Goal: Check status

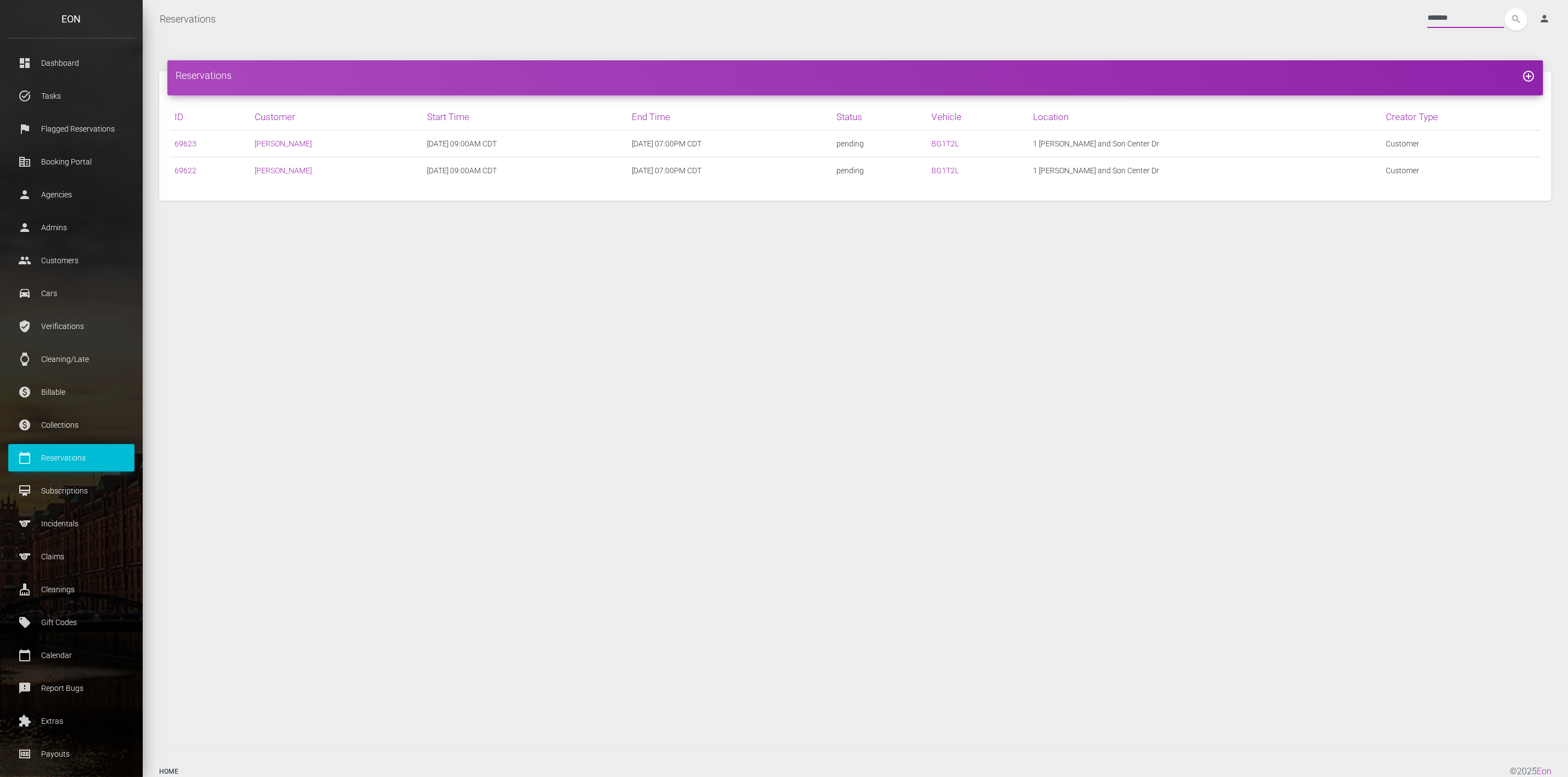
drag, startPoint x: 1454, startPoint y: 16, endPoint x: 1297, endPoint y: 22, distance: 157.1
click at [1303, 22] on div "******* search person Account Profile Settings Host Rights & Responsibilities L…" at bounding box center [892, 19] width 1336 height 23
type input "******"
click at [1505, 8] on button "search" at bounding box center [1517, 19] width 23 height 23
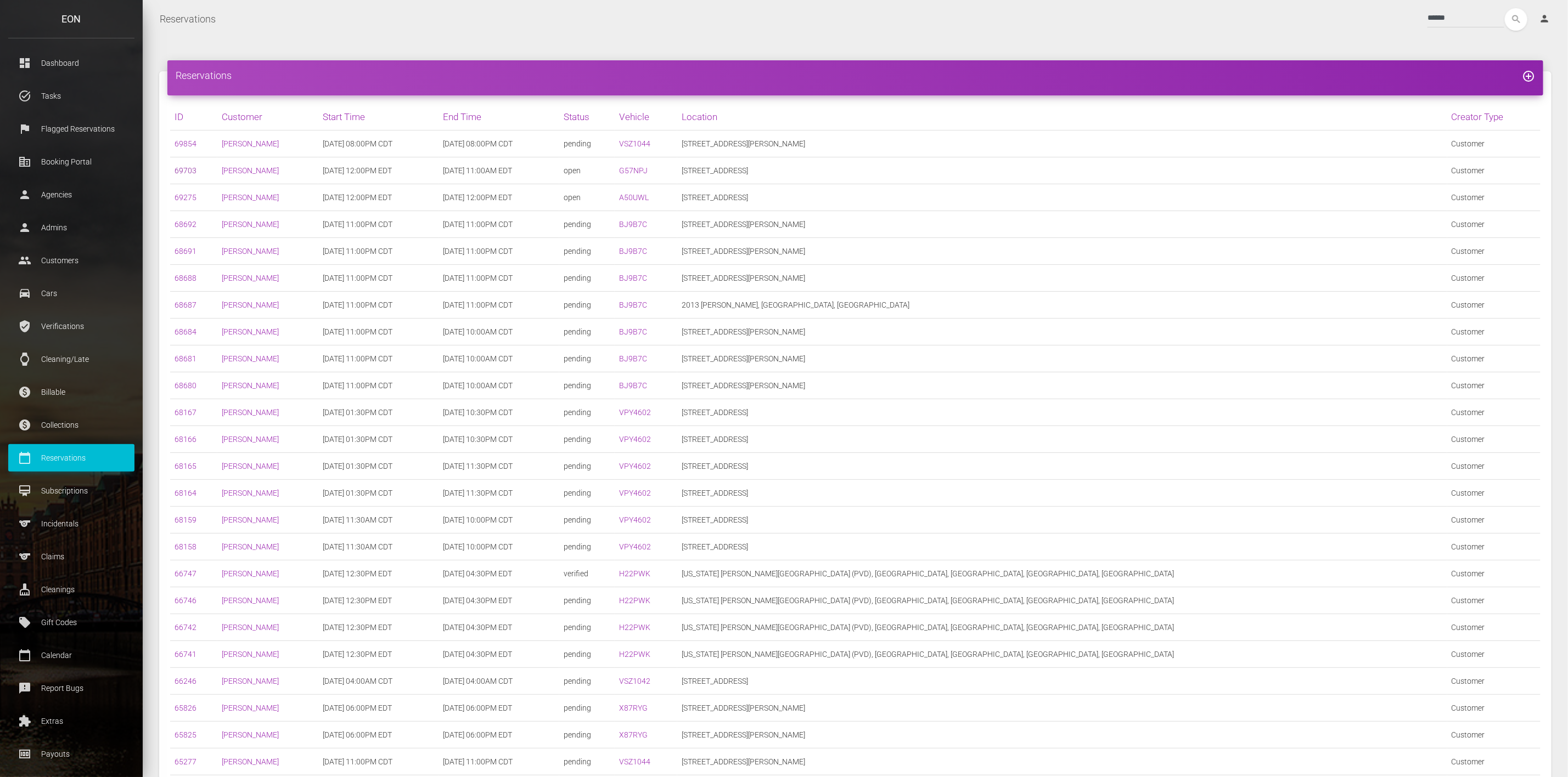
click at [184, 166] on link "69703" at bounding box center [185, 170] width 22 height 9
click at [74, 456] on p "Reservations" at bounding box center [71, 458] width 110 height 17
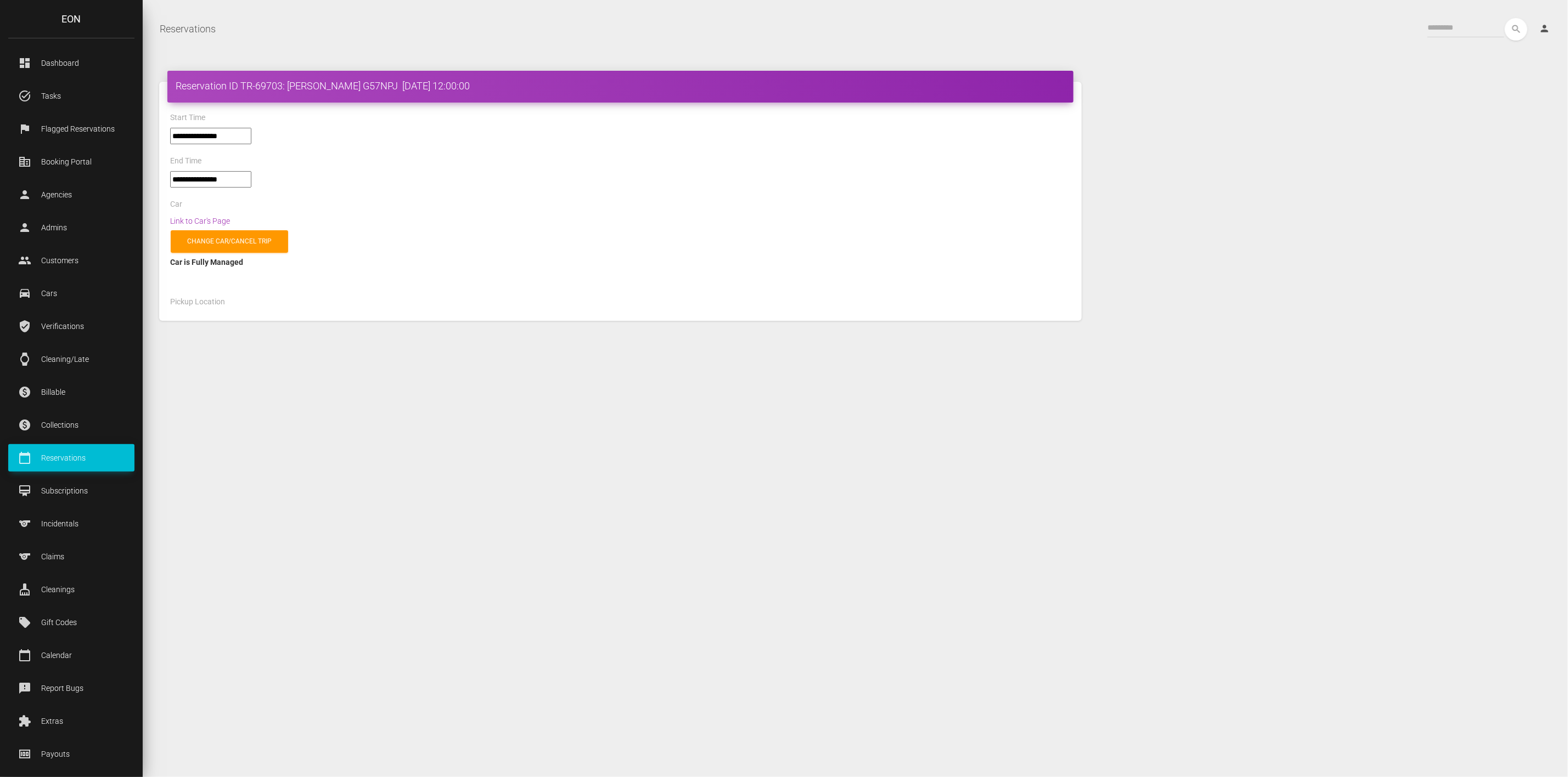
select select "*****"
select select
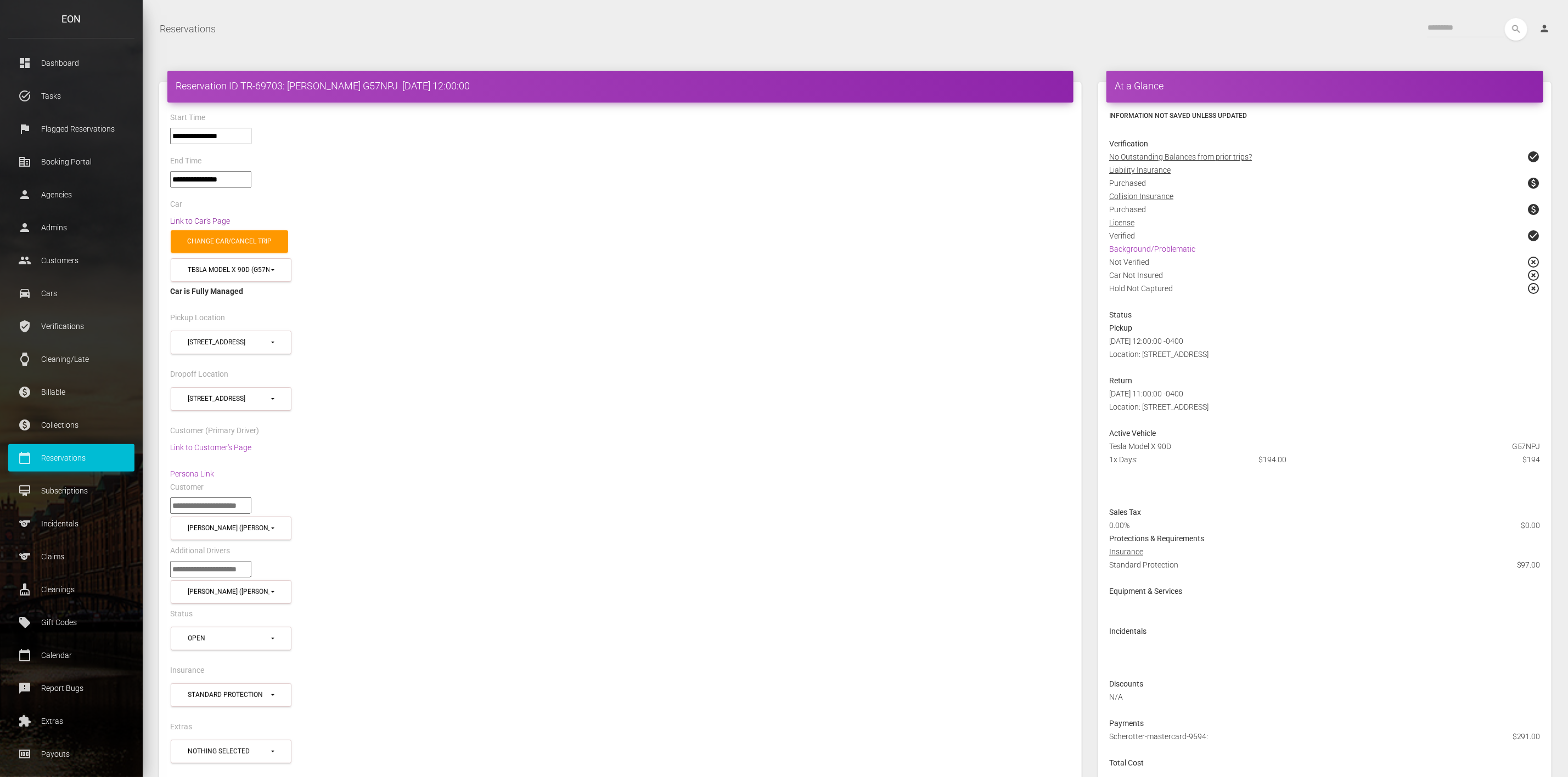
click at [212, 217] on link "Link to Car's Page" at bounding box center [200, 221] width 60 height 9
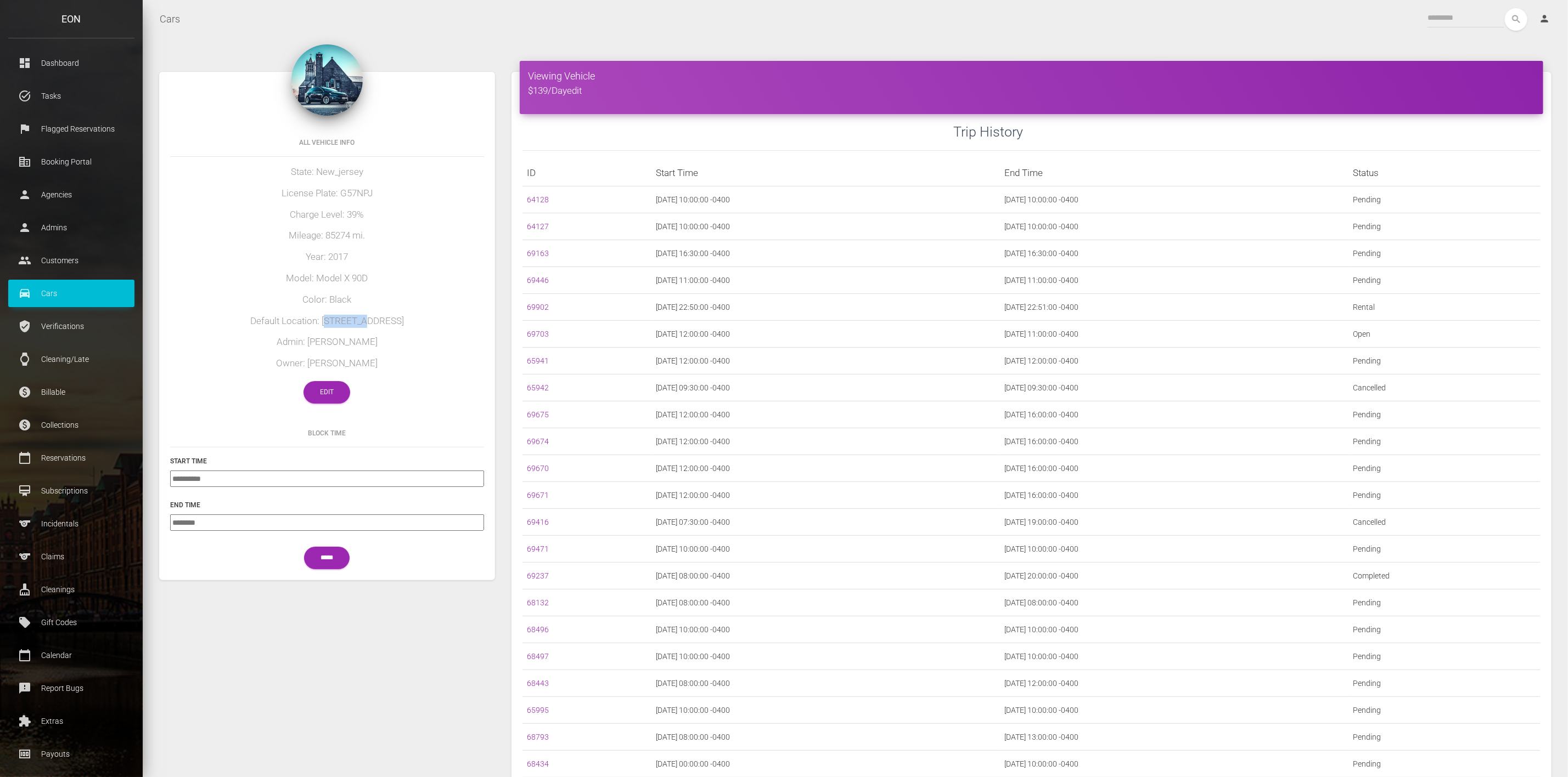
drag, startPoint x: 343, startPoint y: 326, endPoint x: 377, endPoint y: 324, distance: 34.1
click at [377, 324] on h5 "Default Location: 50 White St" at bounding box center [327, 321] width 314 height 13
click at [369, 324] on h5 "Default Location: 50 White St" at bounding box center [327, 321] width 314 height 13
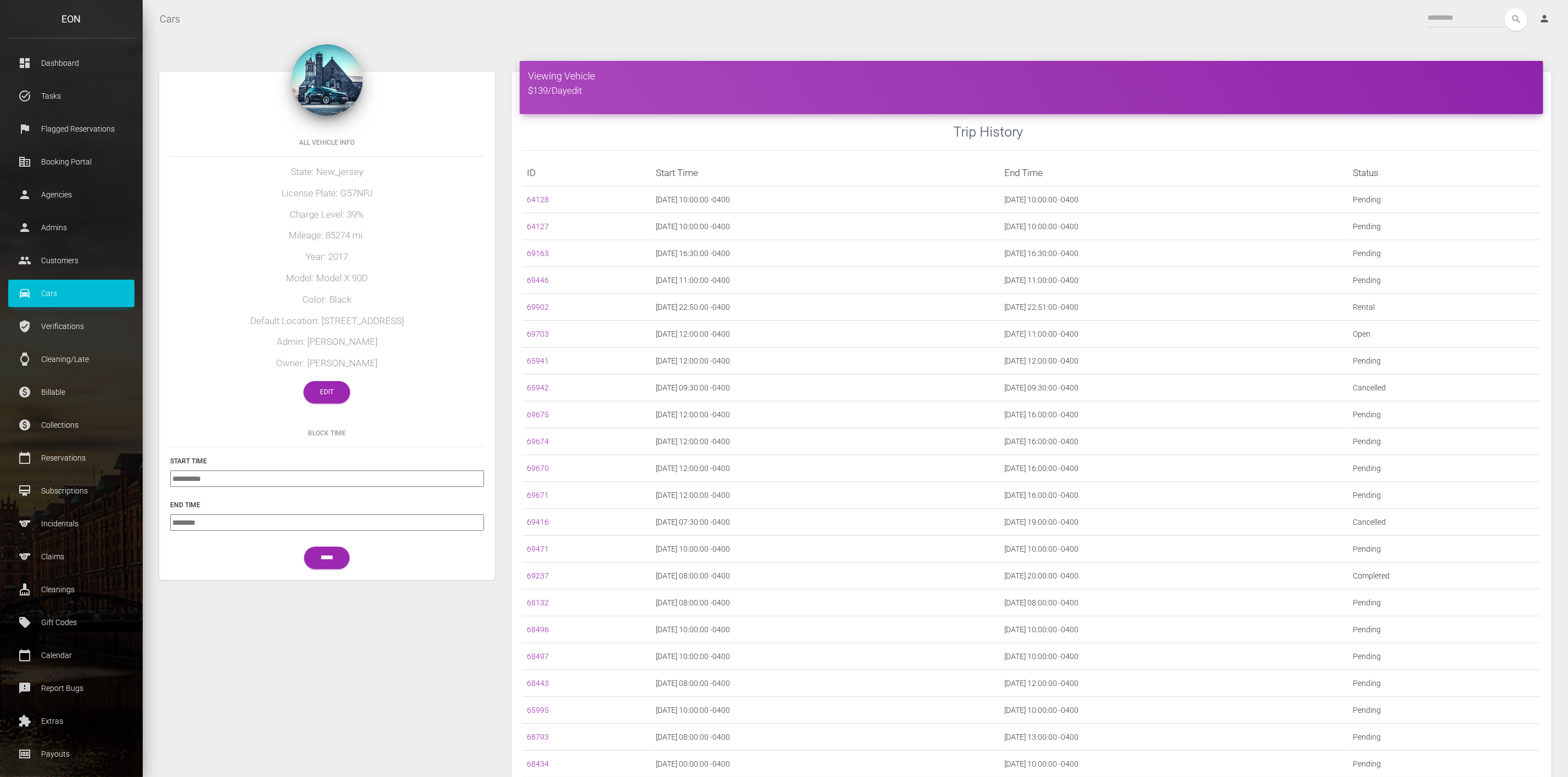
click at [388, 143] on h6 "All Vehicle Info" at bounding box center [327, 142] width 314 height 10
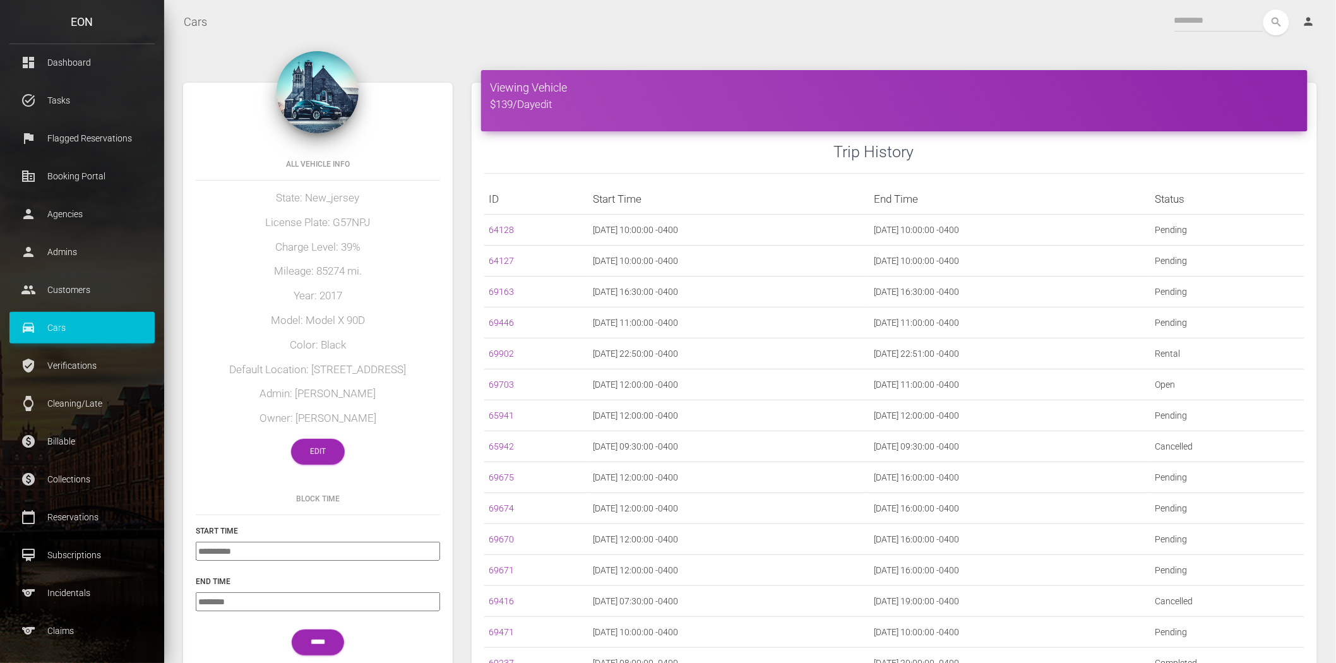
scroll to position [10, 0]
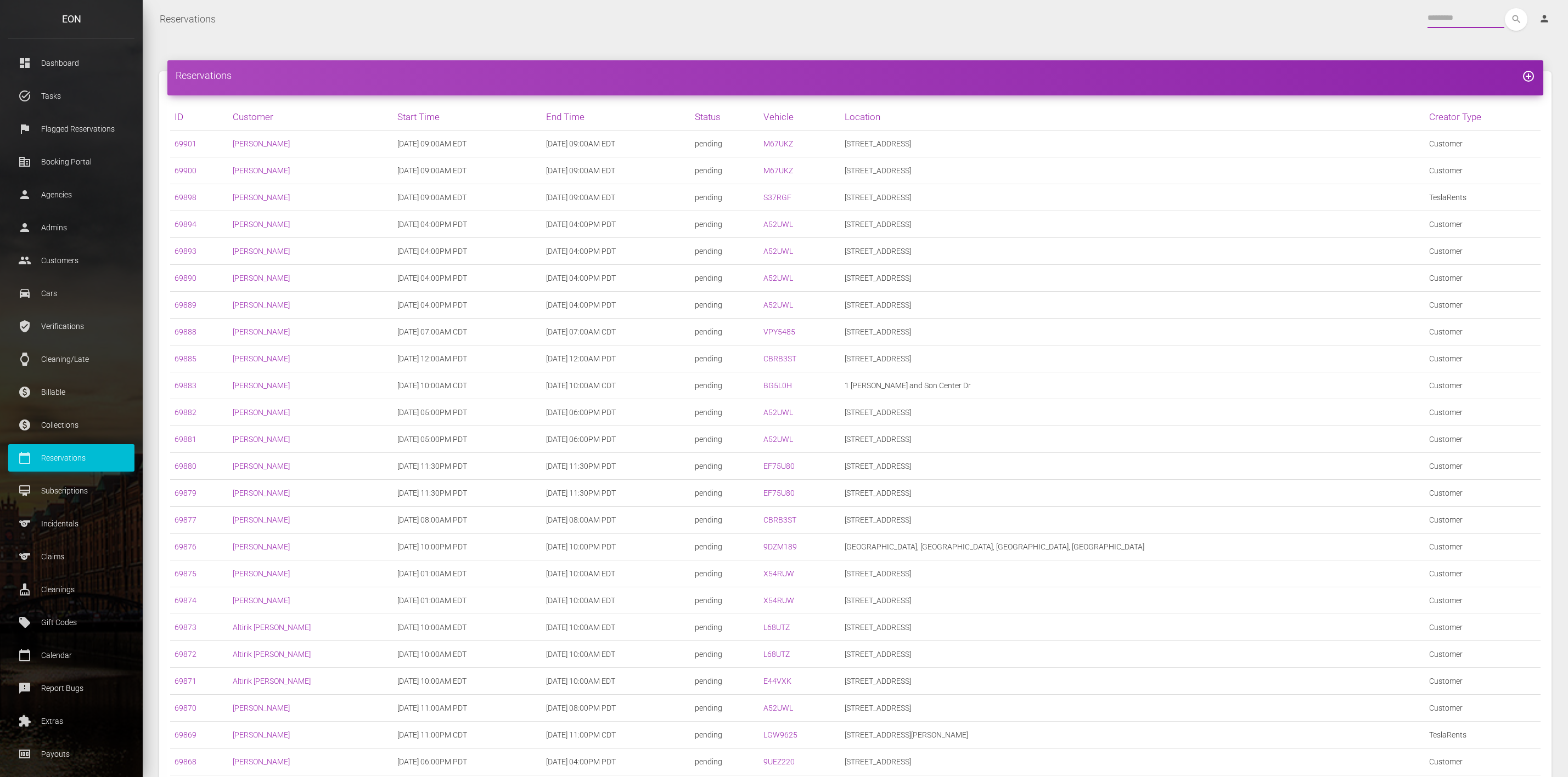
click at [1445, 14] on input "text" at bounding box center [1466, 17] width 77 height 20
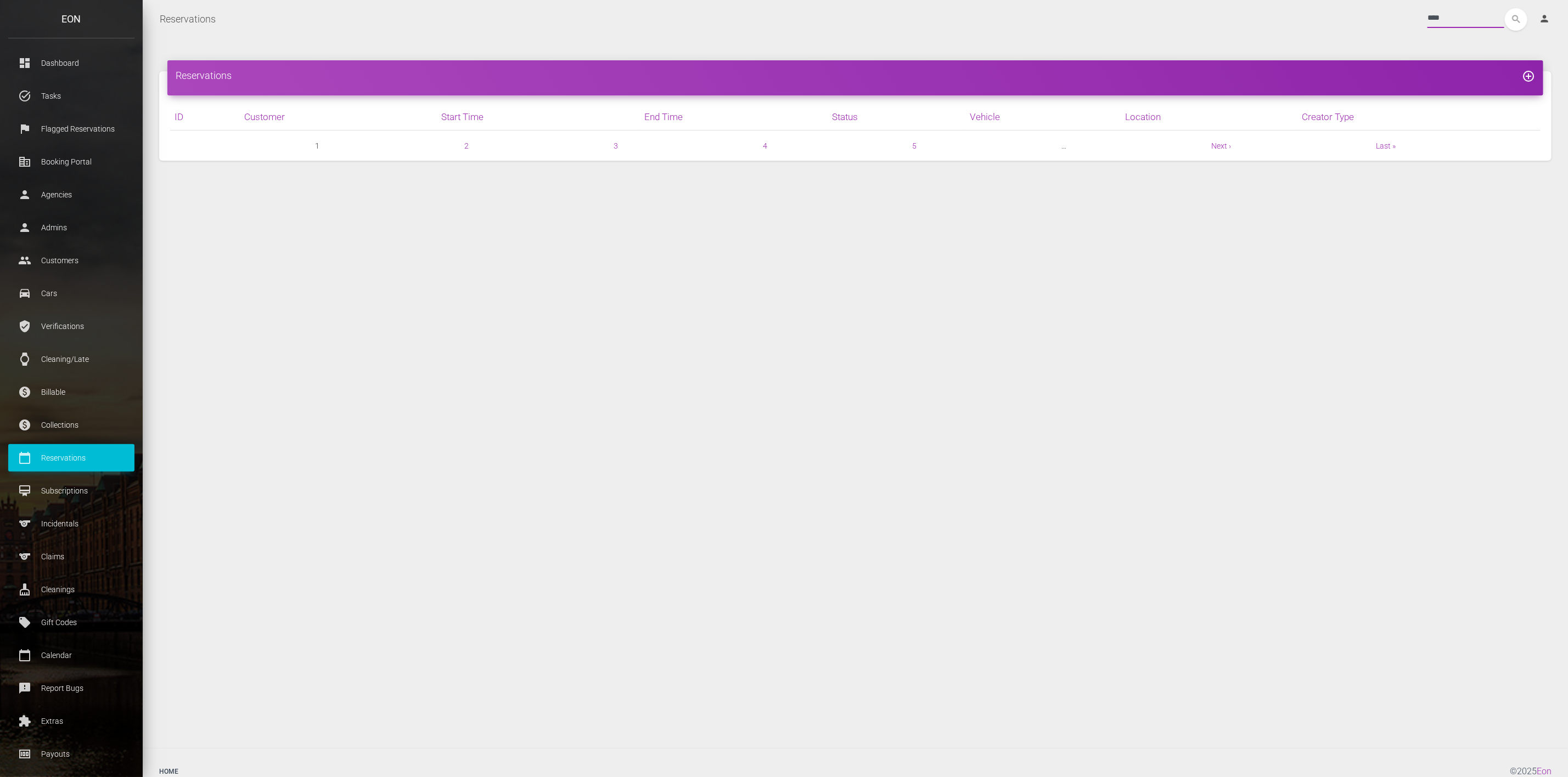
type input "****"
click at [1505, 8] on button "search" at bounding box center [1517, 19] width 23 height 23
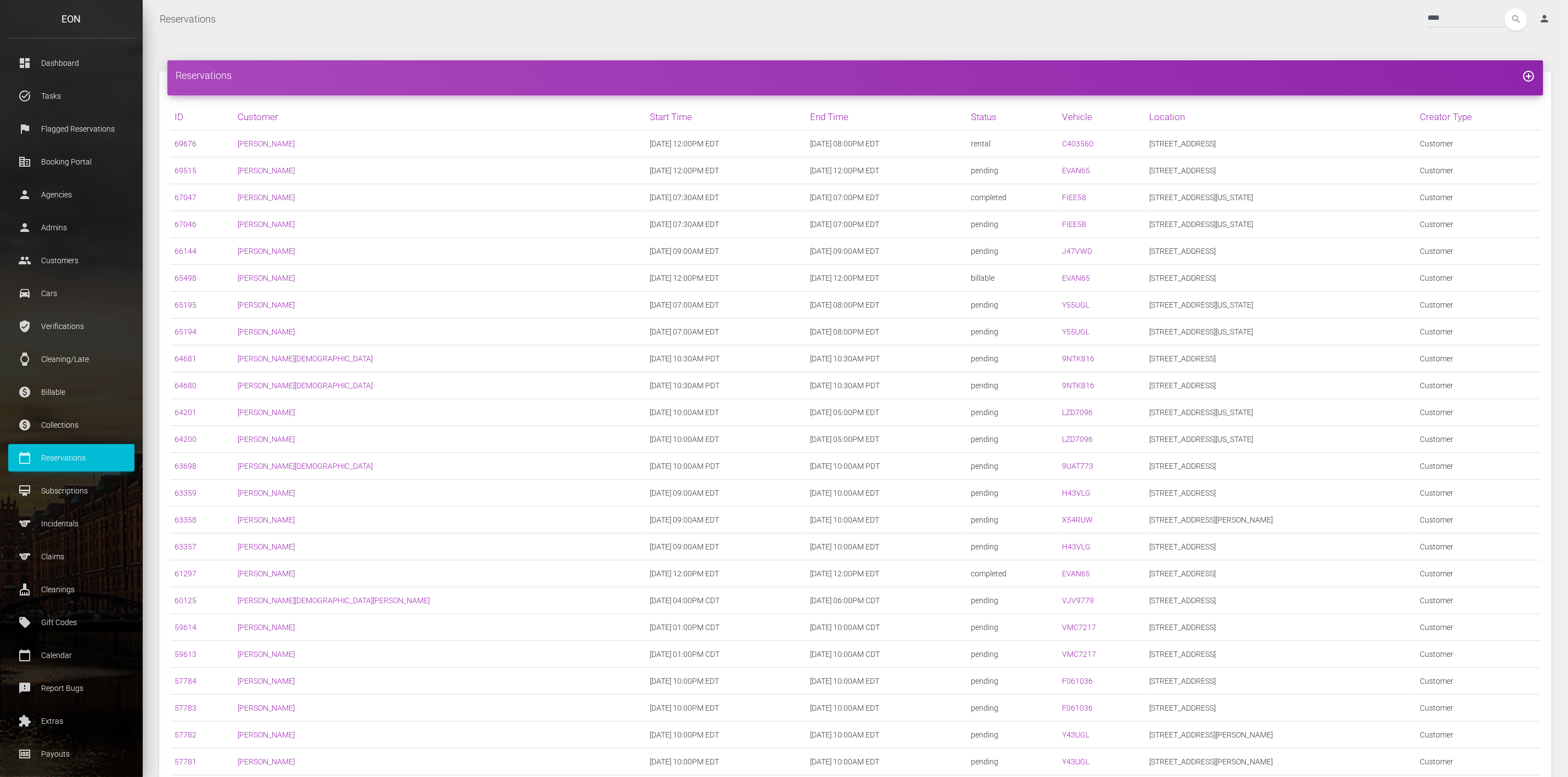
click at [181, 141] on link "69676" at bounding box center [185, 143] width 22 height 9
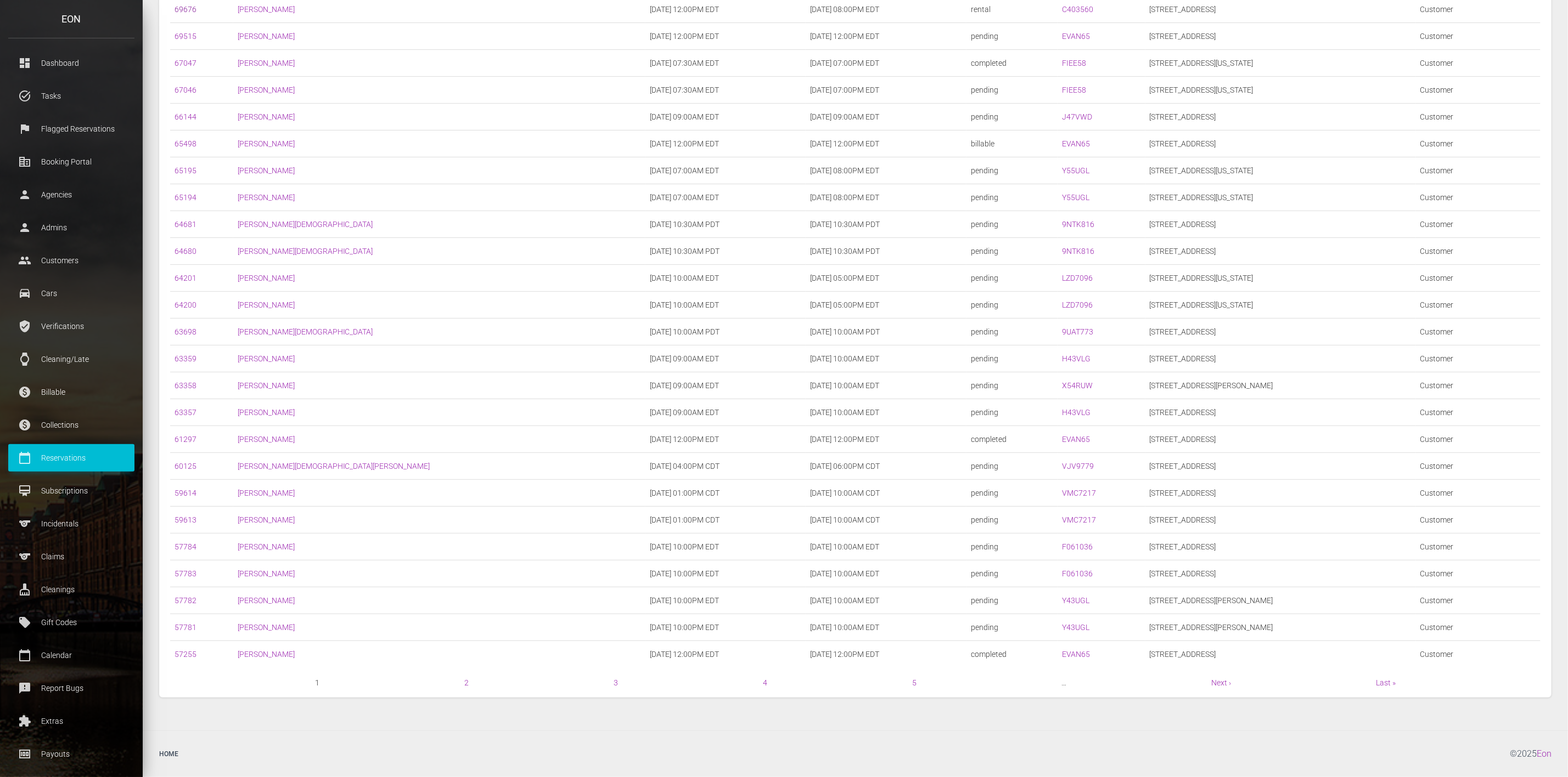
scroll to position [63, 0]
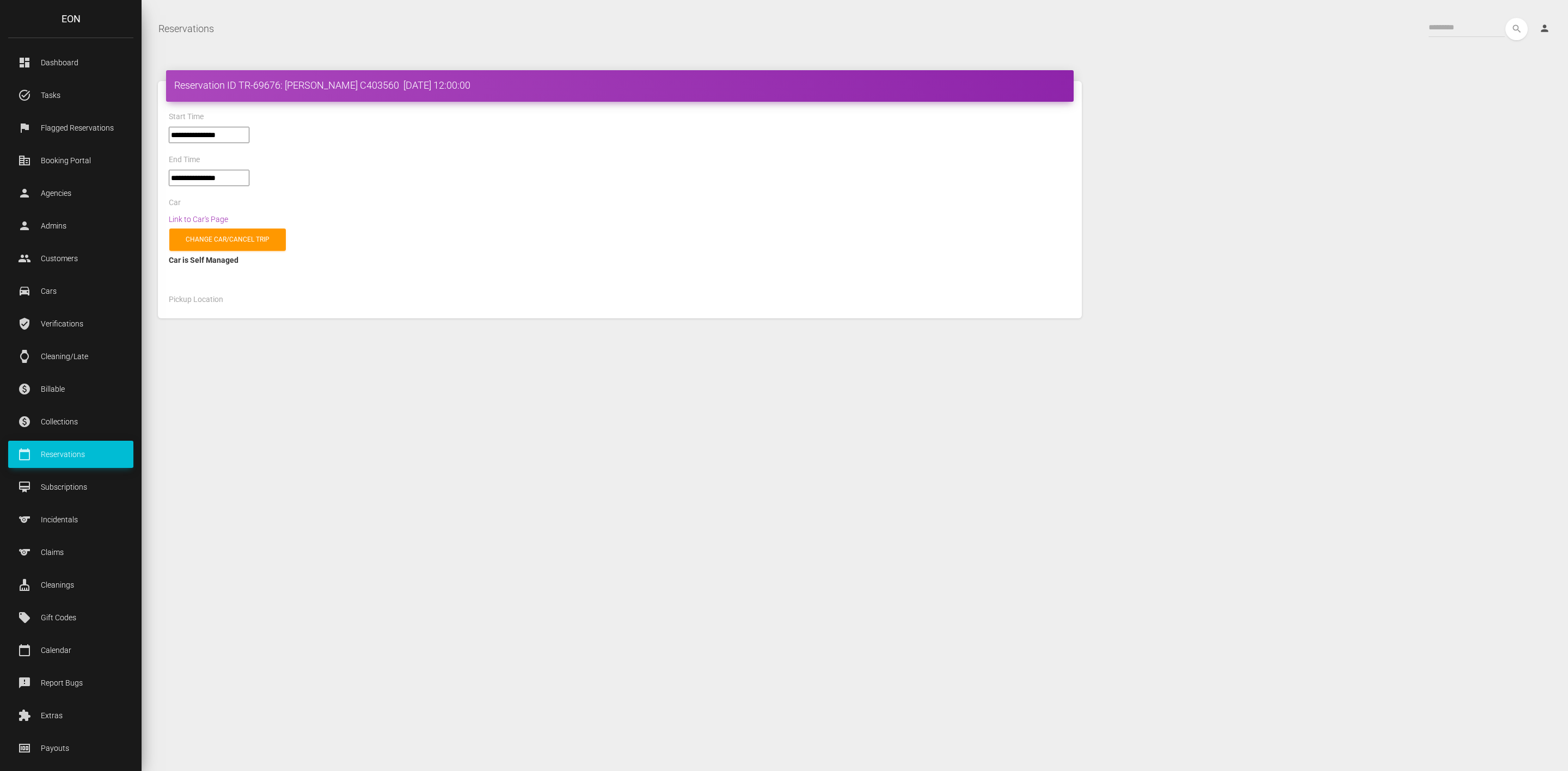
select select "*****"
select select
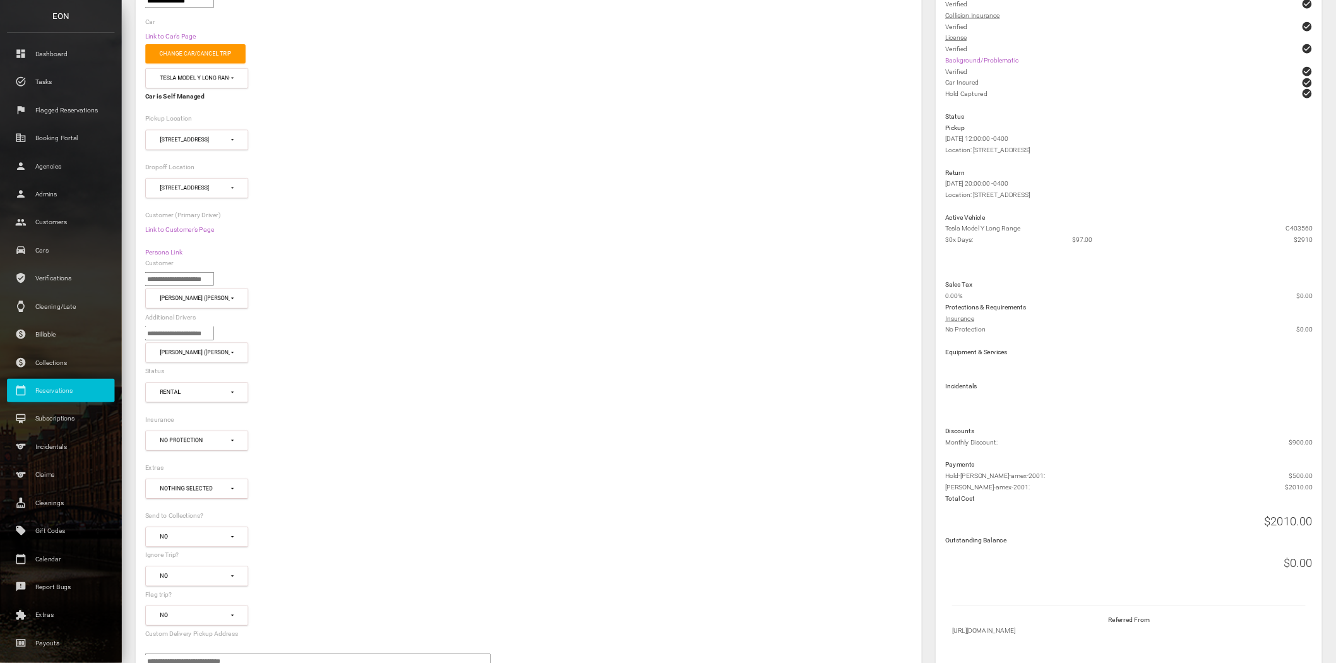
scroll to position [189, 0]
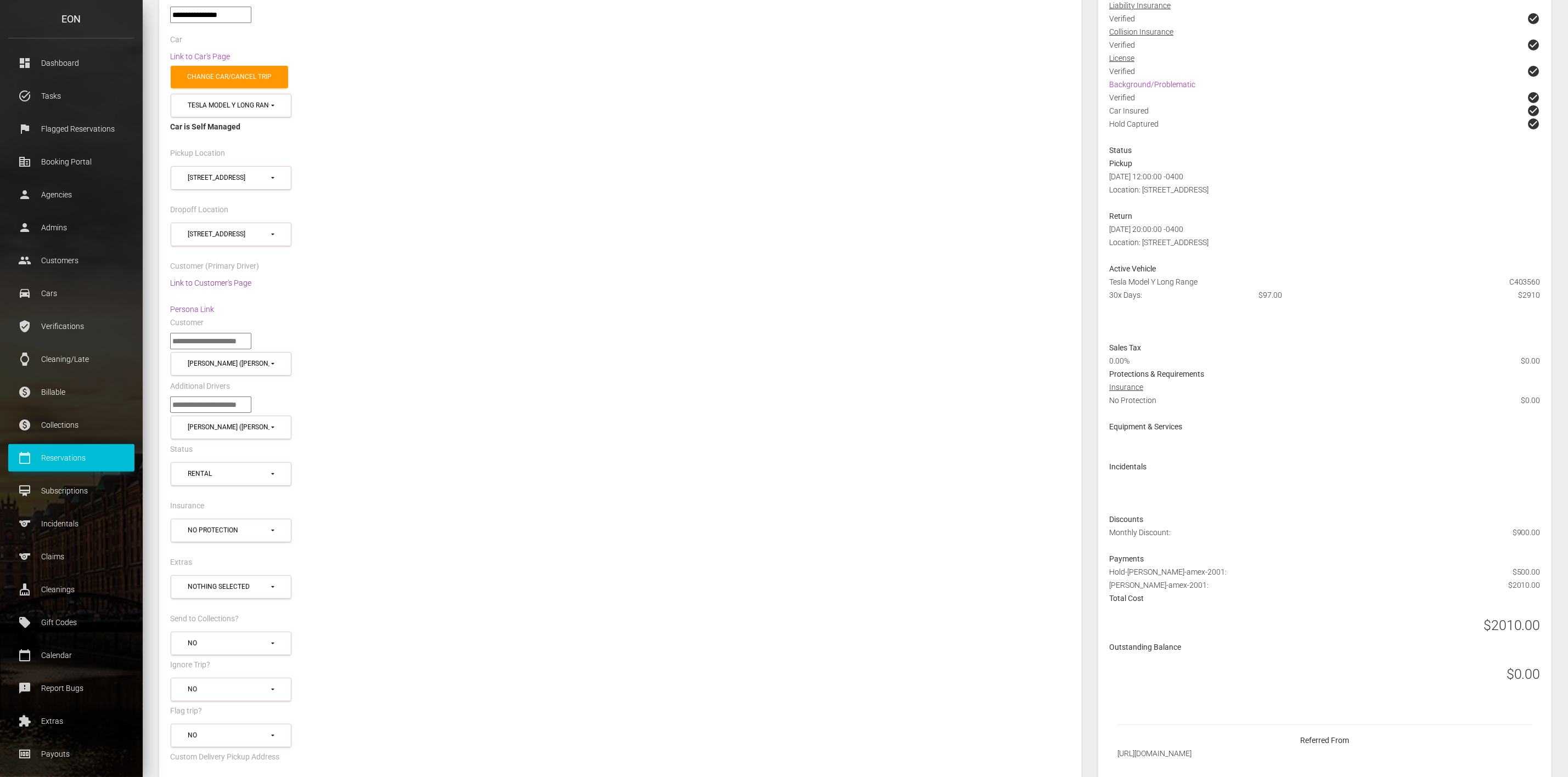
click at [223, 282] on link "Link to Customer's Page" at bounding box center [210, 283] width 81 height 9
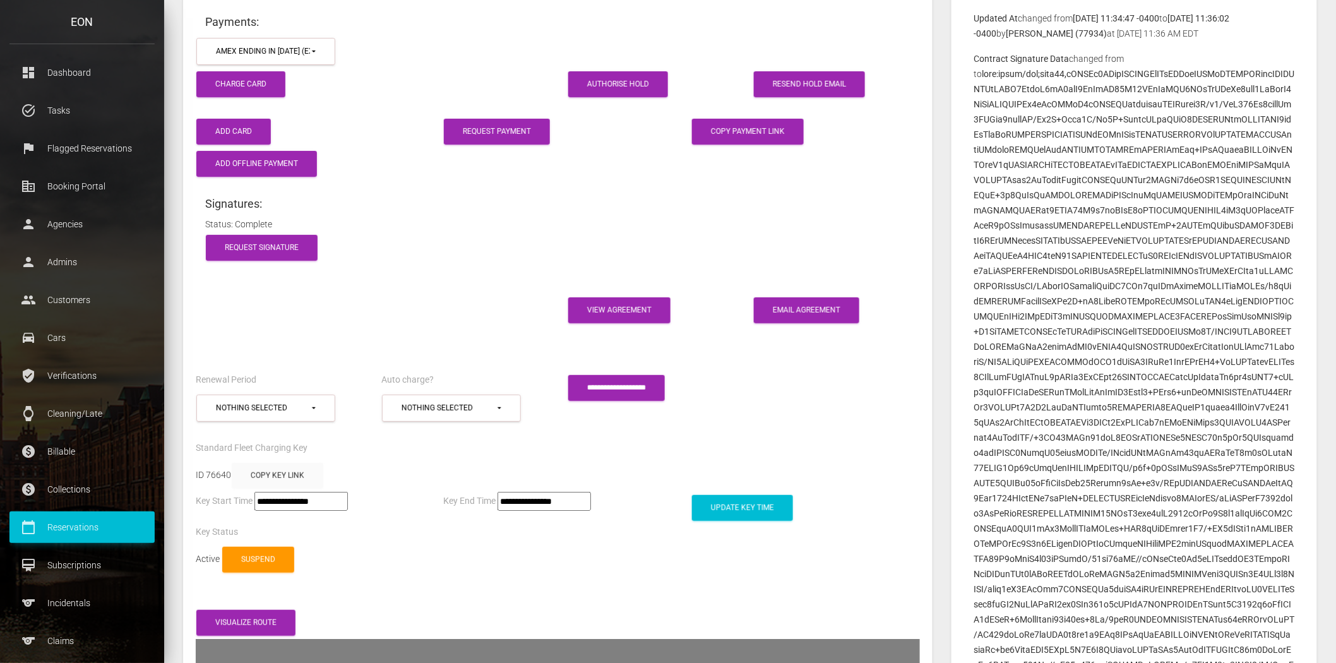
scroll to position [2104, 0]
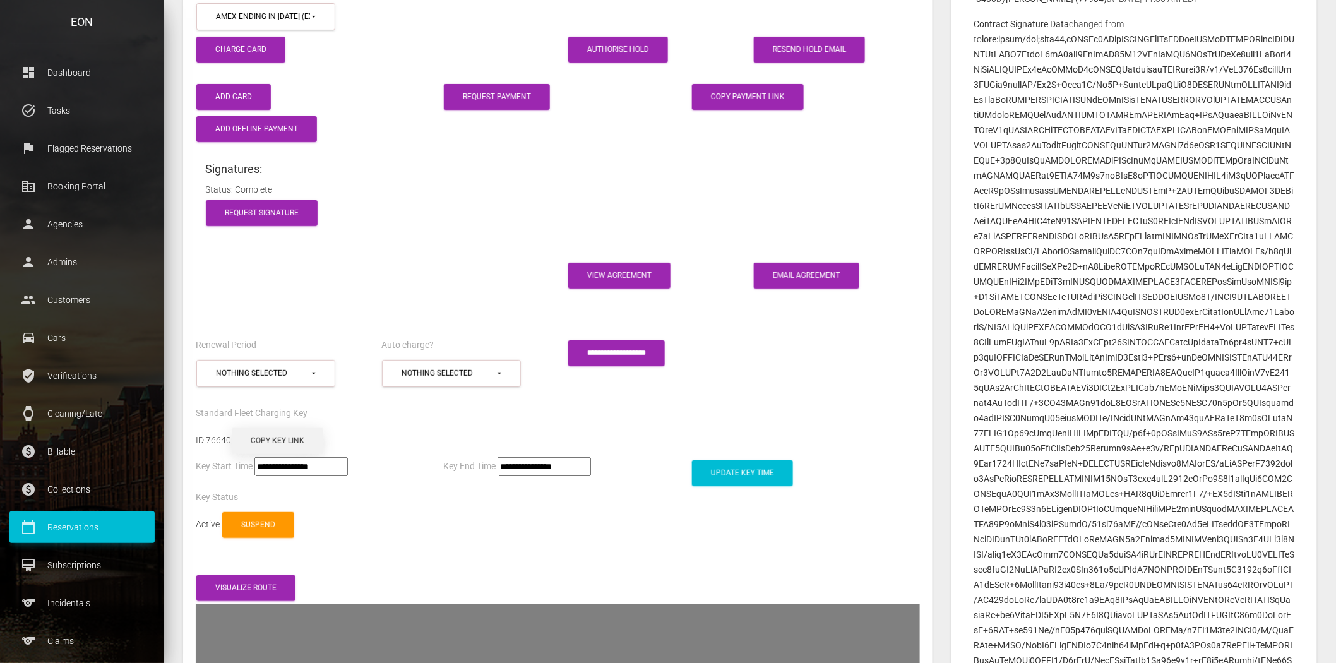
click at [283, 428] on button "Copy Key Link" at bounding box center [278, 441] width 92 height 26
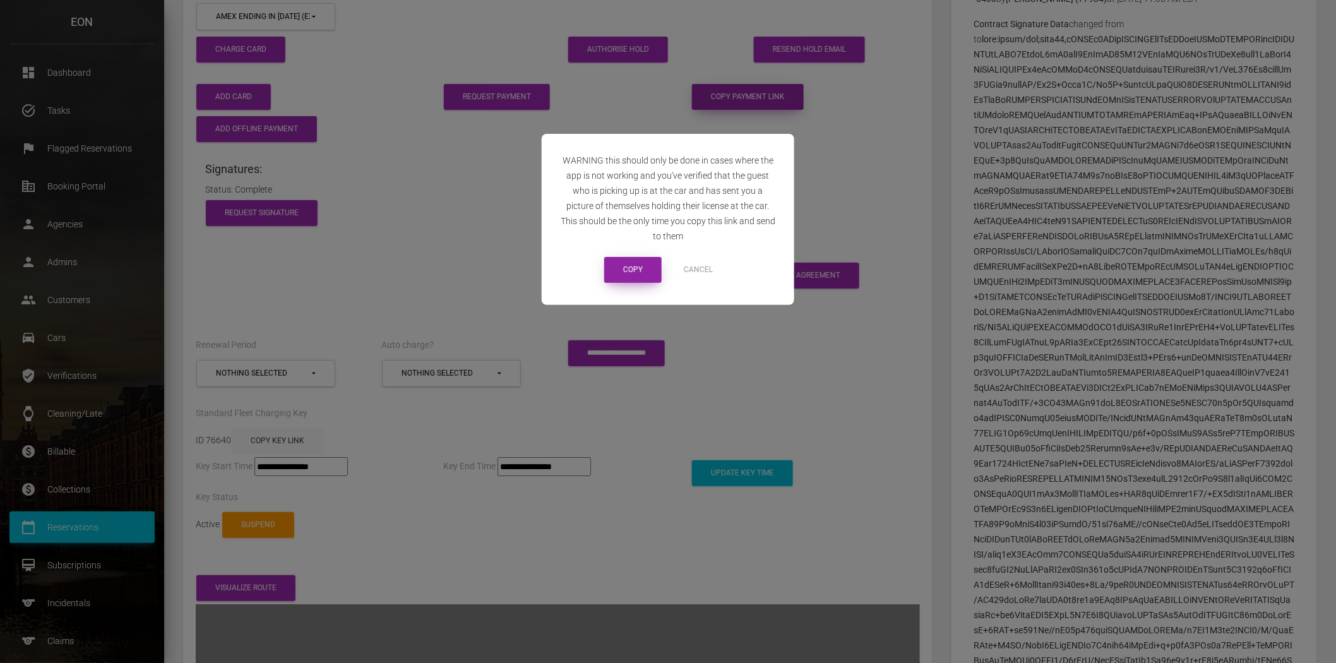
click at [649, 263] on button "Copy" at bounding box center [632, 270] width 57 height 26
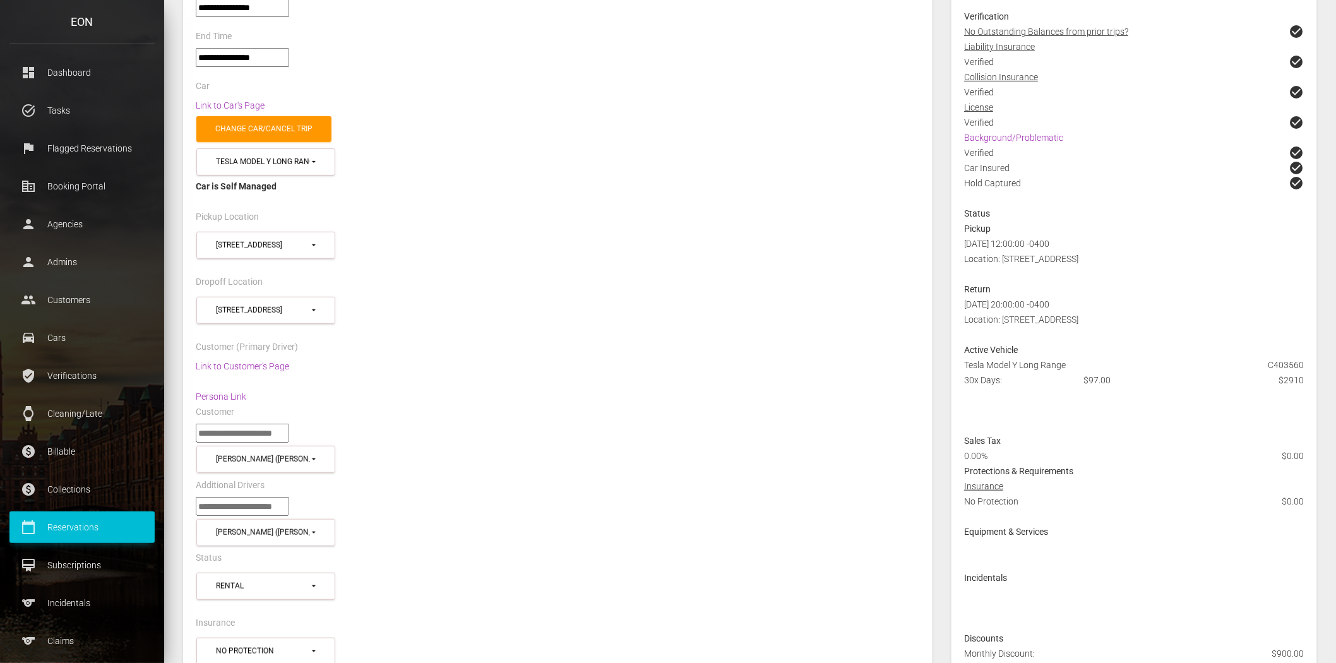
scroll to position [0, 0]
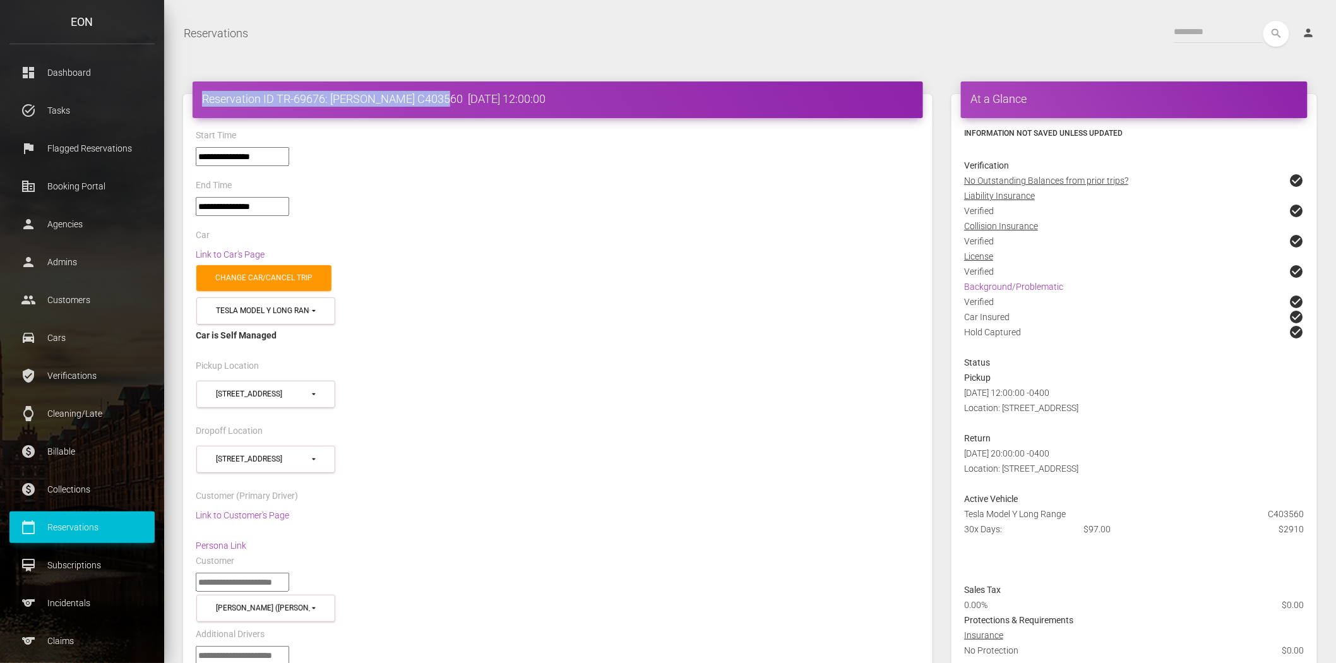
drag, startPoint x: 180, startPoint y: 95, endPoint x: 434, endPoint y: 89, distance: 254.4
copy h4 "Reservation ID TR-69676: Evan Rubin C403560"
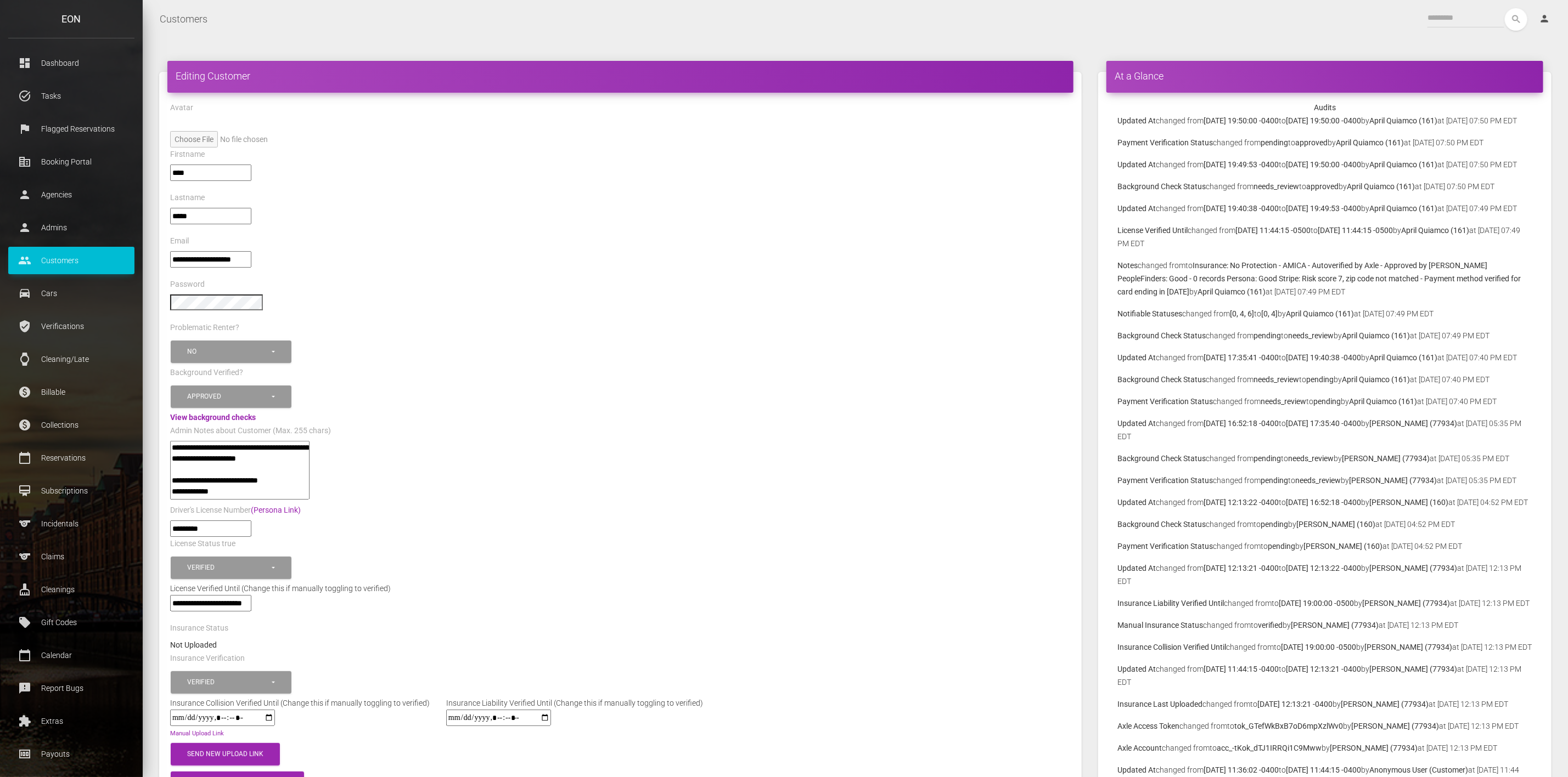
click at [221, 411] on div "View background checks" at bounding box center [620, 417] width 917 height 13
click at [224, 413] on link "View background checks" at bounding box center [213, 417] width 85 height 9
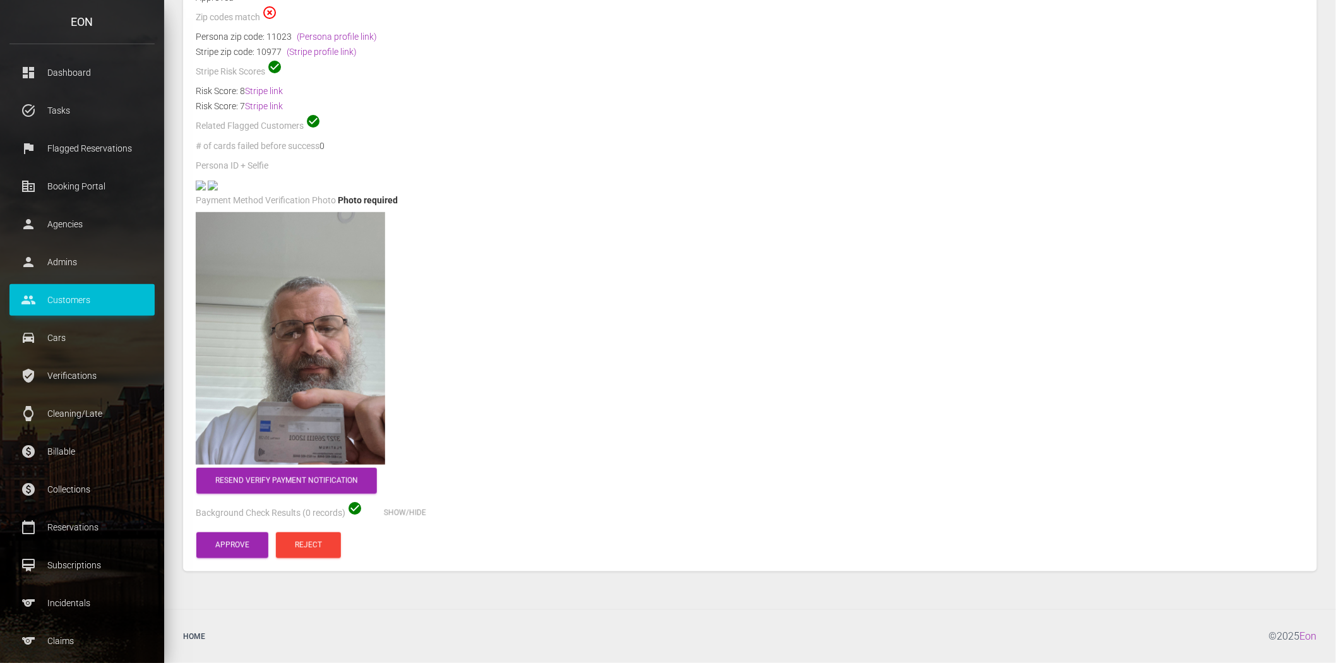
scroll to position [405, 0]
